Goal: Check status: Check status

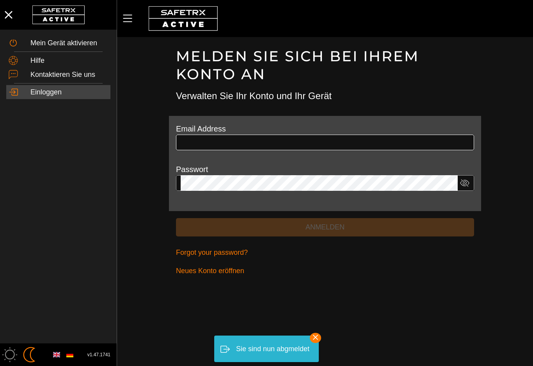
click at [209, 141] on input "text" at bounding box center [325, 143] width 289 height 16
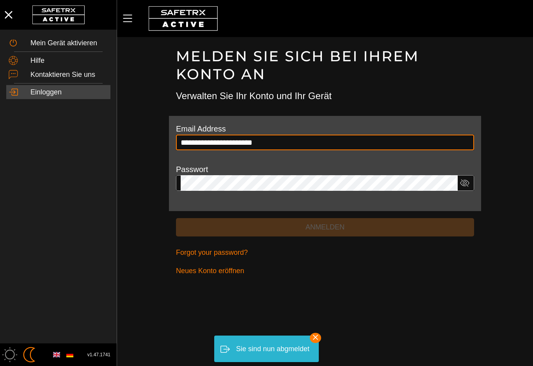
type input "**********"
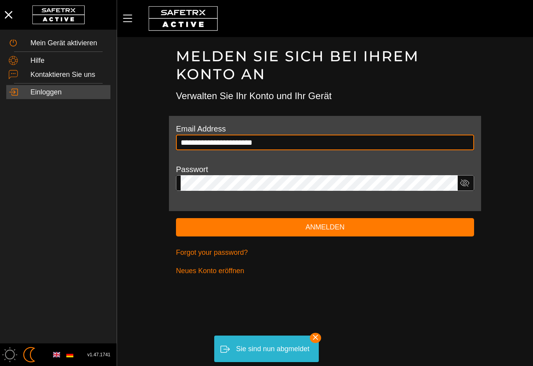
click at [325, 226] on button "Anmelden" at bounding box center [325, 227] width 298 height 18
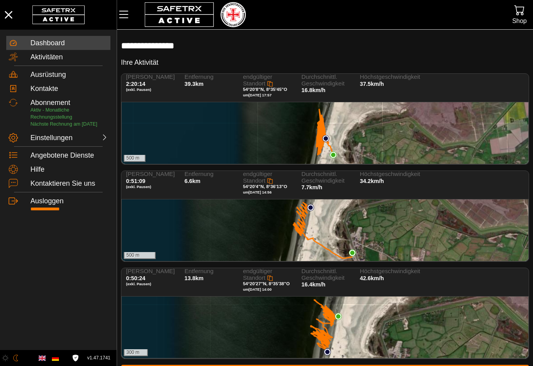
click at [351, 128] on div "500 m" at bounding box center [325, 133] width 407 height 62
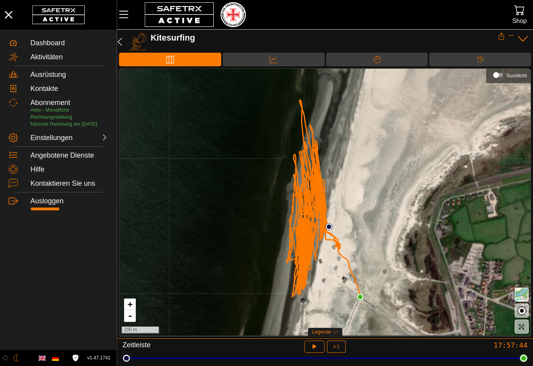
click at [124, 42] on icon "button" at bounding box center [119, 41] width 9 height 9
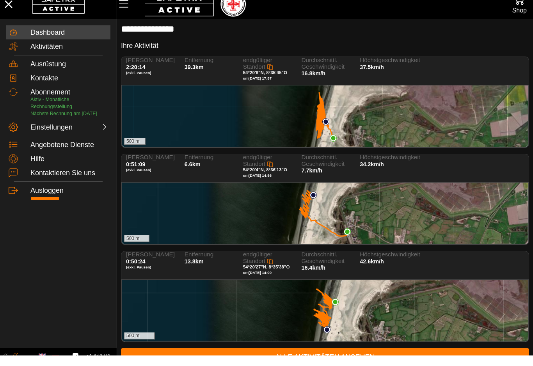
scroll to position [6, 0]
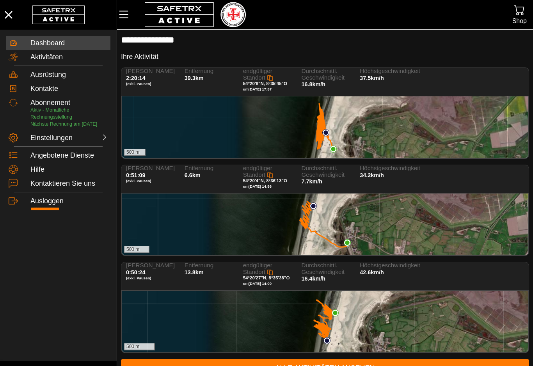
click at [368, 366] on link "Alle Aktivitäten ansehen" at bounding box center [325, 368] width 408 height 18
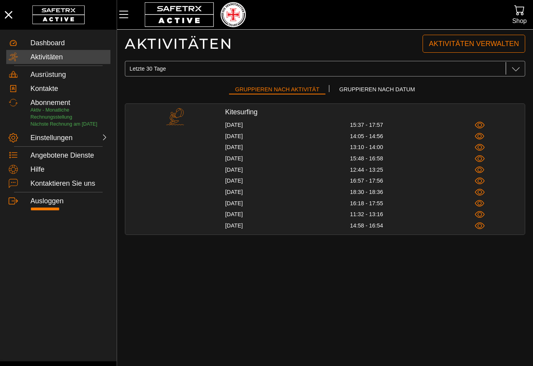
scroll to position [0, 0]
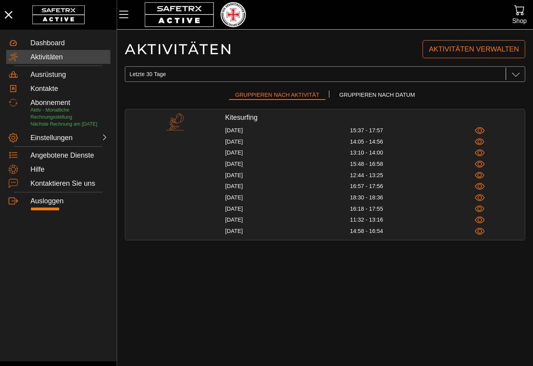
click at [482, 155] on icon "button" at bounding box center [480, 153] width 10 height 10
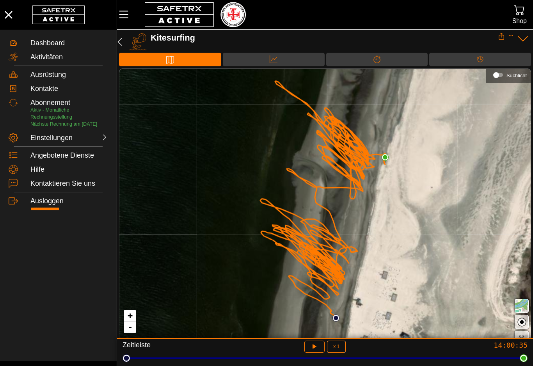
click at [285, 54] on div "Daten" at bounding box center [274, 60] width 102 height 14
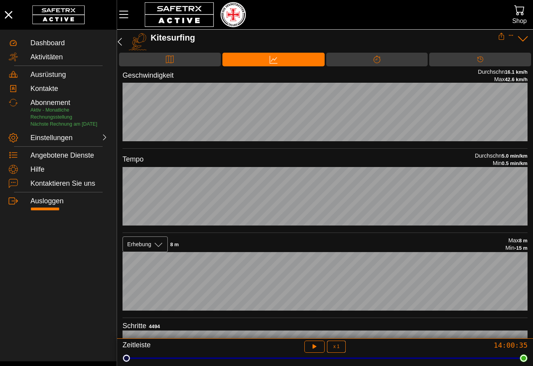
click at [12, 14] on icon "button" at bounding box center [8, 14] width 17 height 17
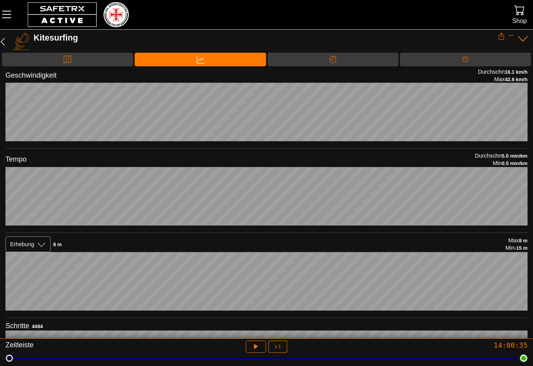
click at [3, 41] on icon "button" at bounding box center [2, 41] width 9 height 9
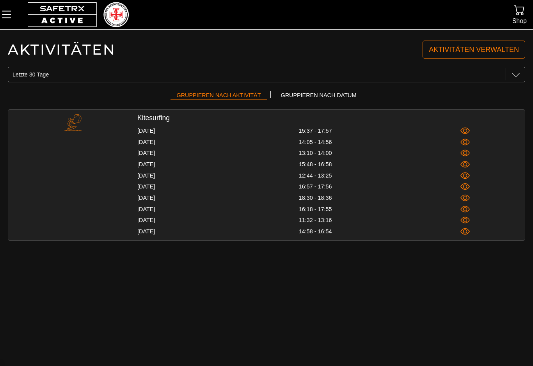
click at [6, 16] on icon "MenÜ" at bounding box center [6, 14] width 13 height 13
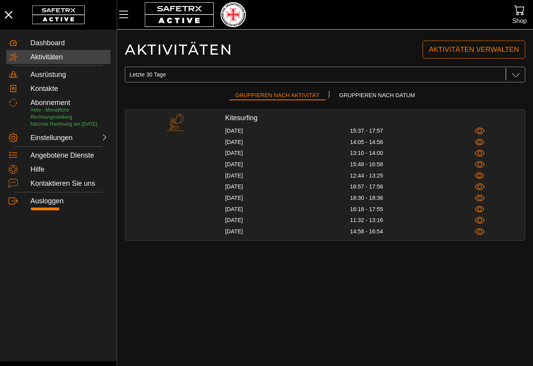
click at [32, 47] on div "Dashboard" at bounding box center [58, 43] width 104 height 14
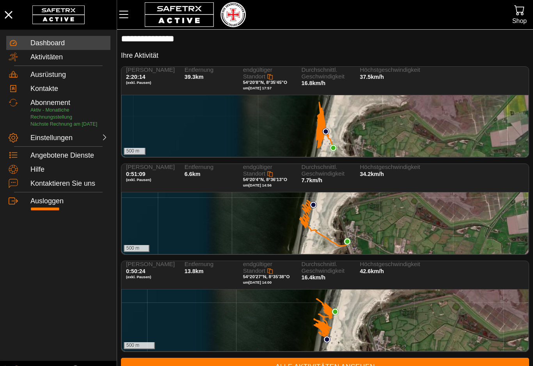
scroll to position [6, 0]
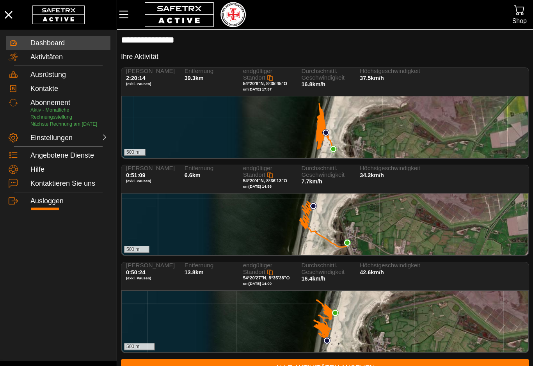
click at [3, 17] on icon "button" at bounding box center [8, 14] width 17 height 17
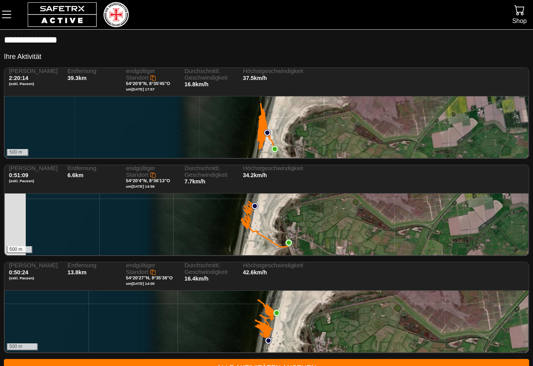
scroll to position [17, 0]
